Goal: Find contact information: Find contact information

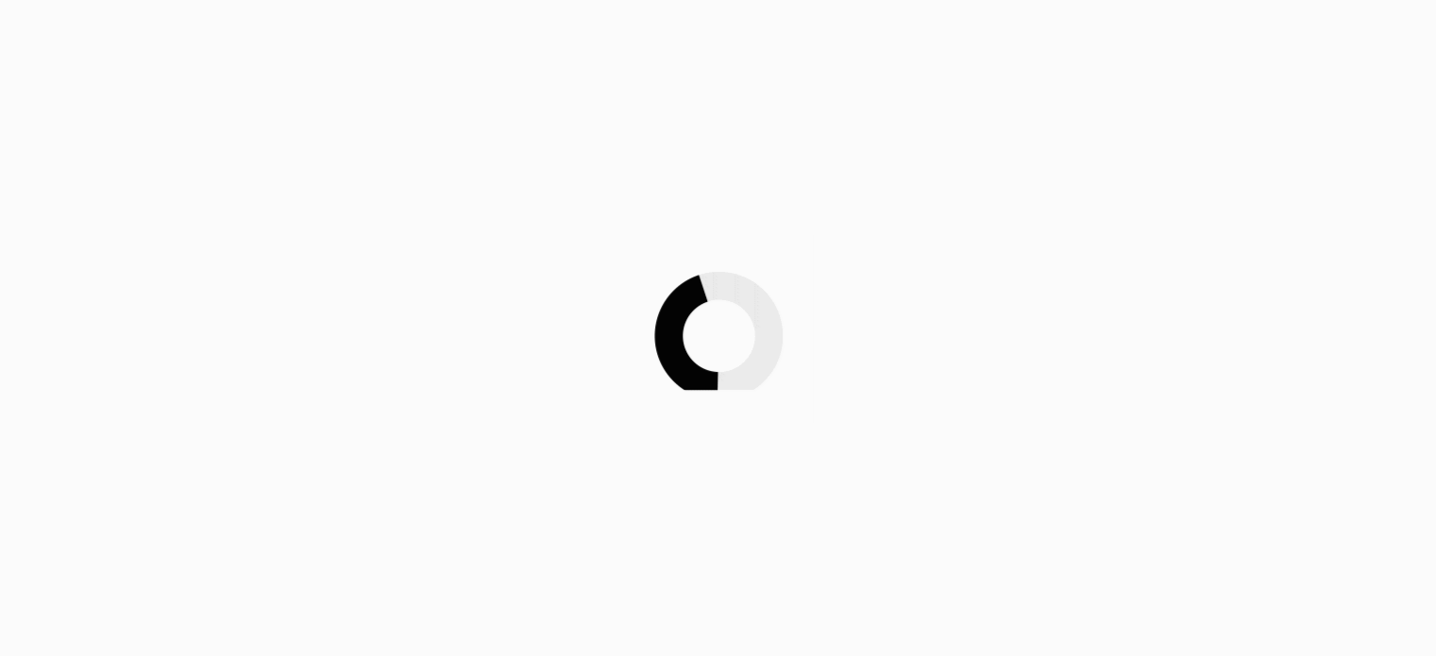
drag, startPoint x: 0, startPoint y: 0, endPoint x: 967, endPoint y: 315, distance: 1016.9
click at [967, 315] on div at bounding box center [718, 328] width 1436 height 656
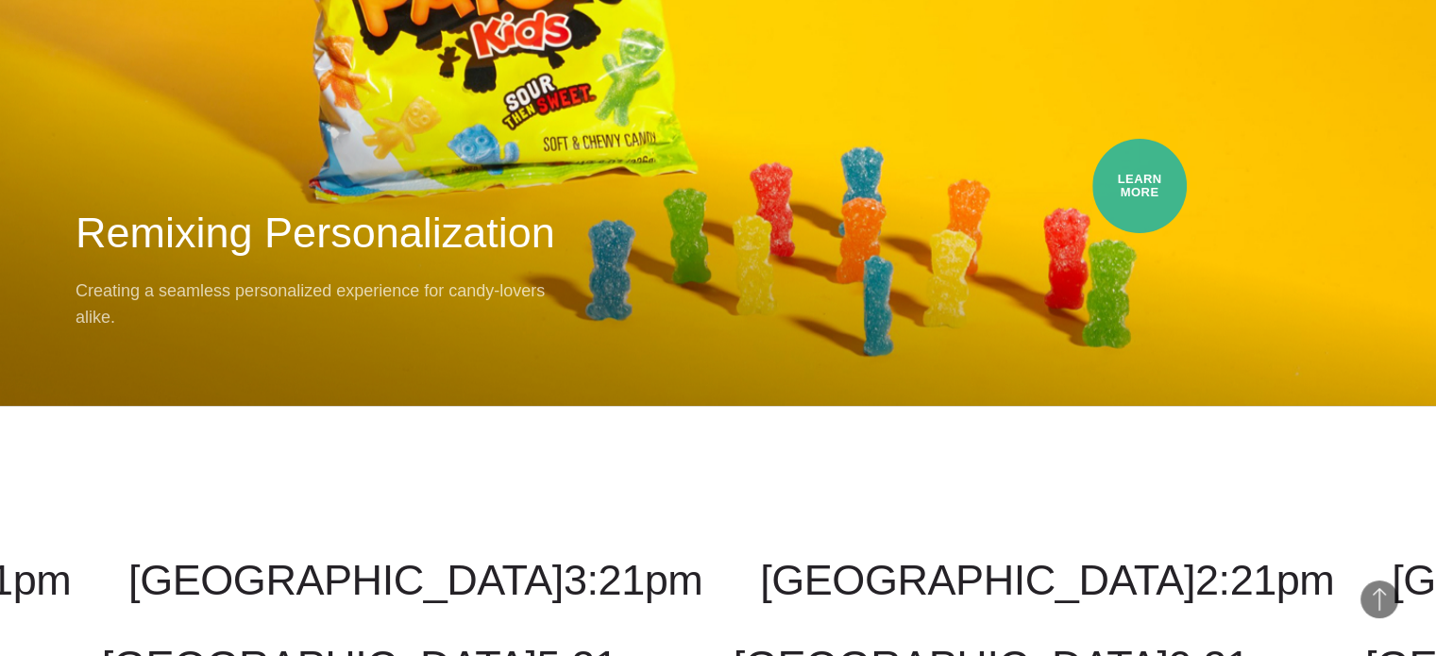
scroll to position [14090, 0]
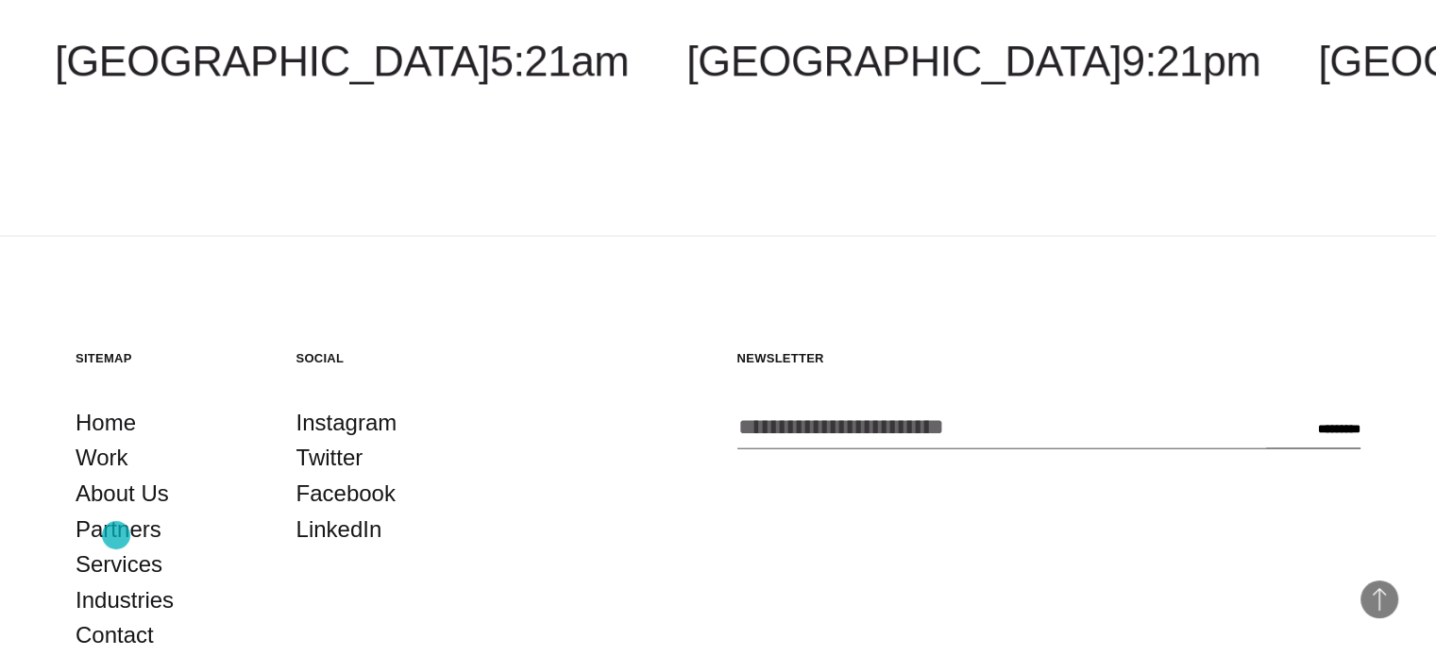
scroll to position [3394, 0]
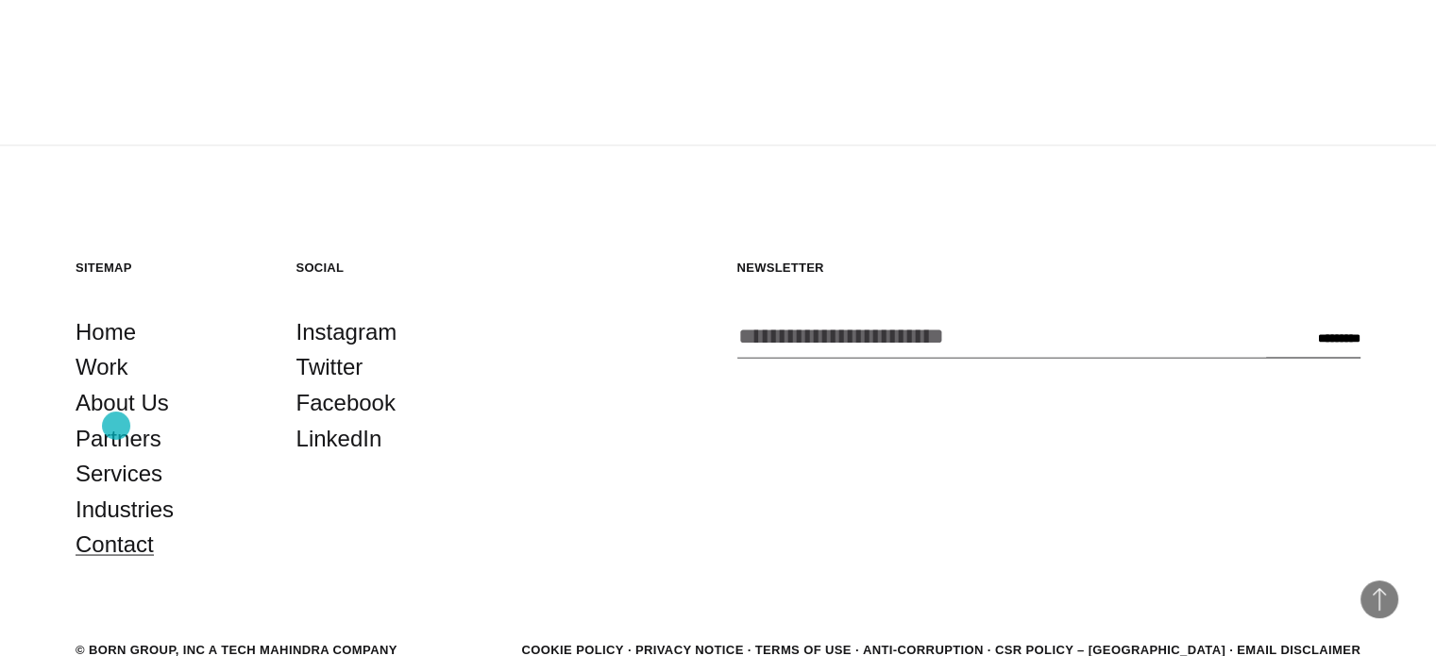
click at [116, 526] on link "Contact" at bounding box center [115, 544] width 78 height 36
